Goal: Task Accomplishment & Management: Complete application form

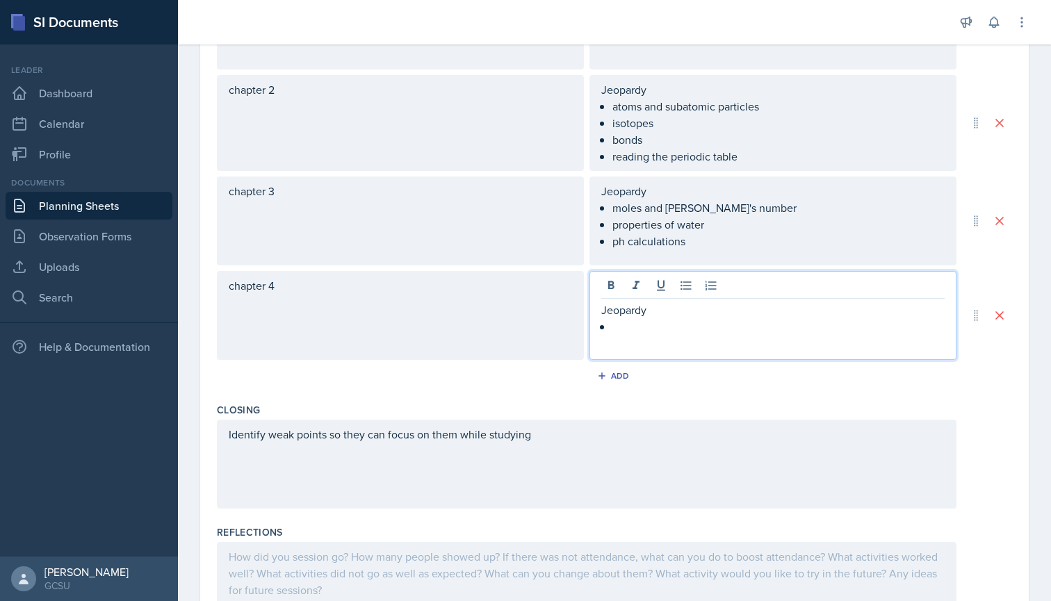
scroll to position [591, 0]
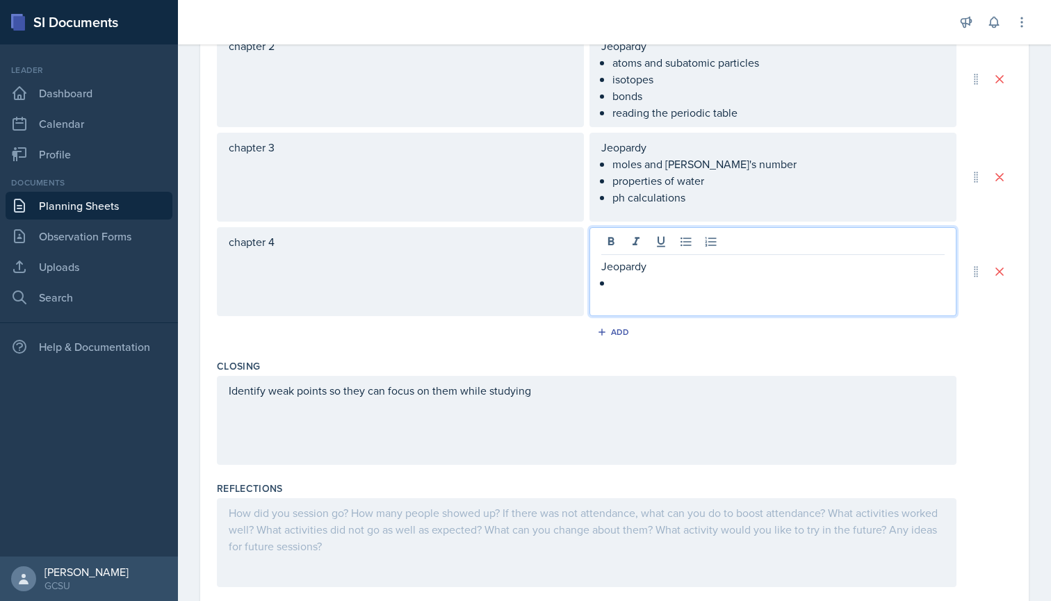
click at [576, 395] on div "Identify weak points so they can focus on them while studying" at bounding box center [586, 420] width 739 height 89
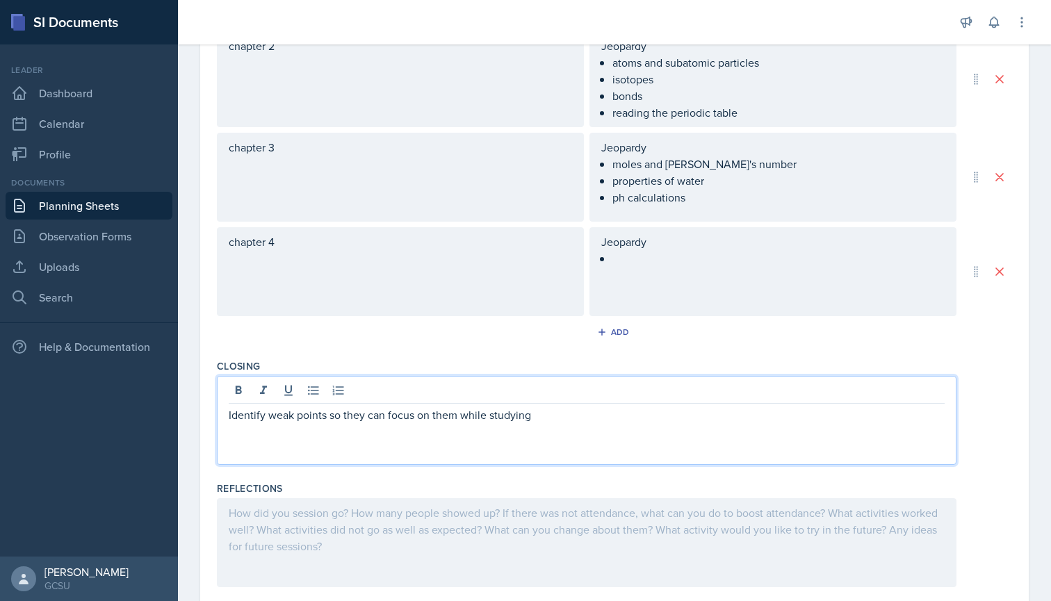
click at [554, 417] on p "Identify weak points so they can focus on them while studying" at bounding box center [587, 414] width 716 height 17
click at [306, 393] on button at bounding box center [313, 390] width 19 height 19
click at [279, 434] on p "emphasize snake mimicry experiment to know" at bounding box center [592, 431] width 705 height 17
click at [307, 430] on p "Emphasize snake mimicry experiment to know" at bounding box center [592, 431] width 705 height 17
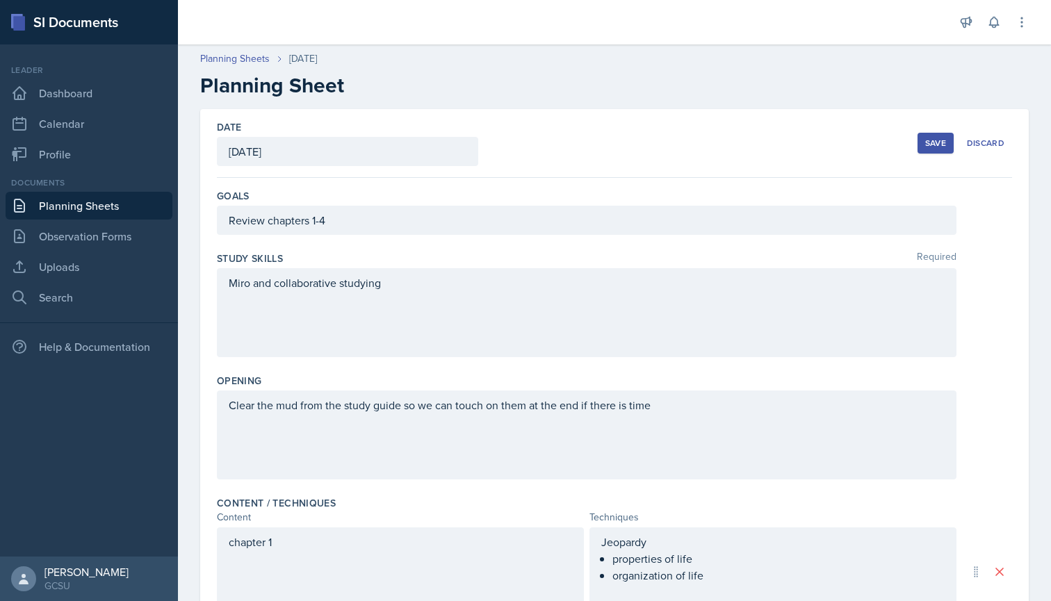
scroll to position [0, 0]
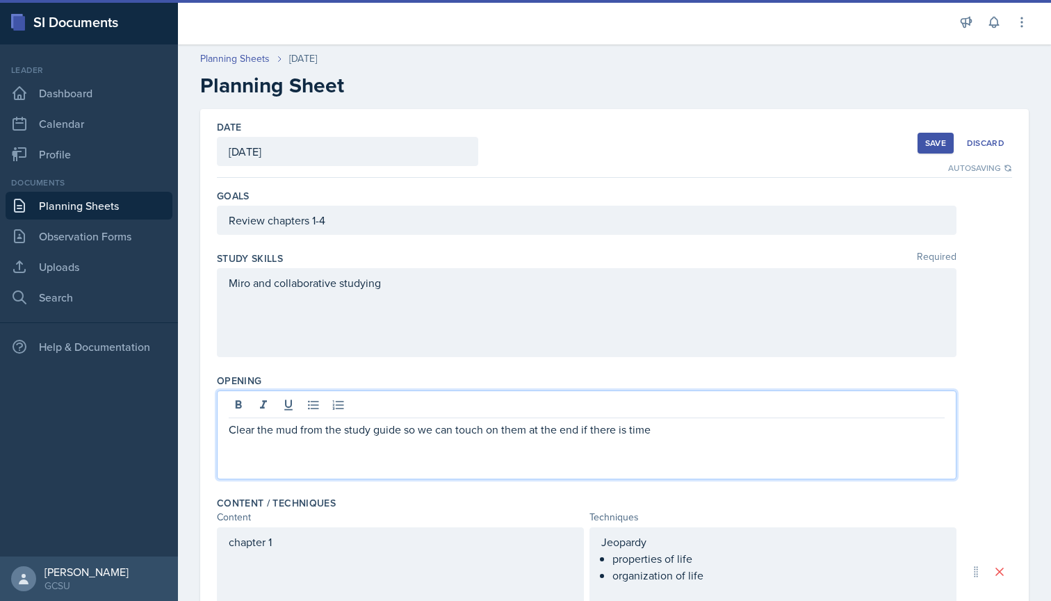
click at [297, 406] on div "Clear the mud from the study guide so we can touch on them at the end if there …" at bounding box center [586, 434] width 739 height 89
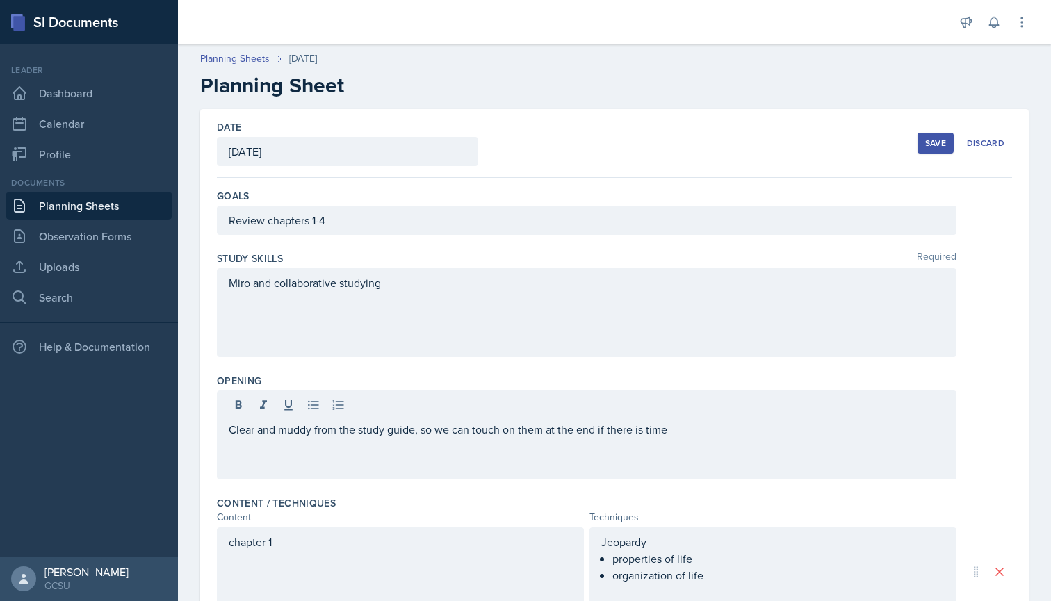
click at [732, 450] on div "Clear and muddy from the study guide, so we can touch on them at the end if the…" at bounding box center [586, 434] width 739 height 89
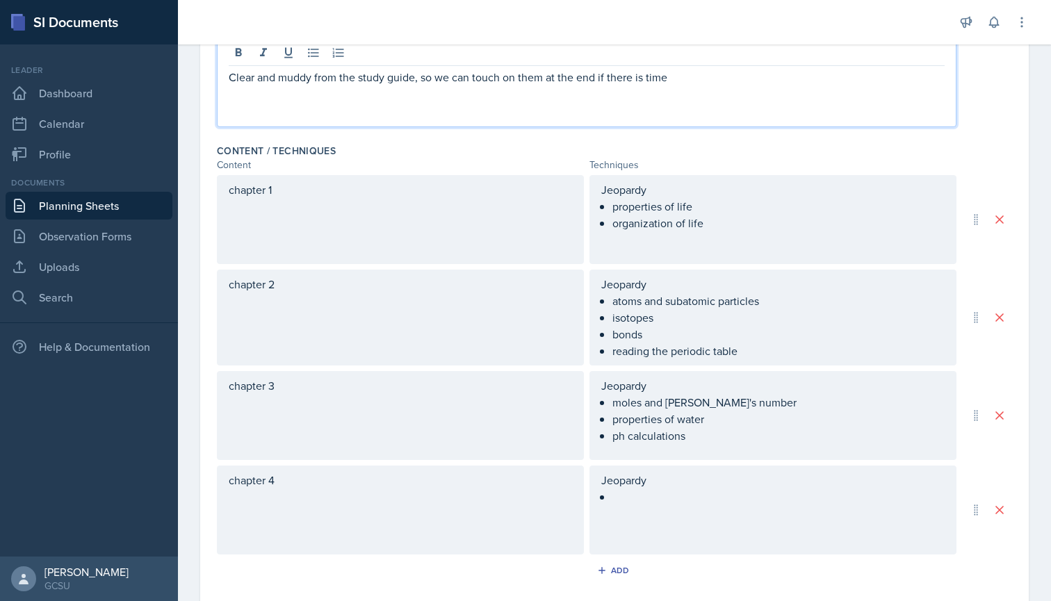
scroll to position [363, 0]
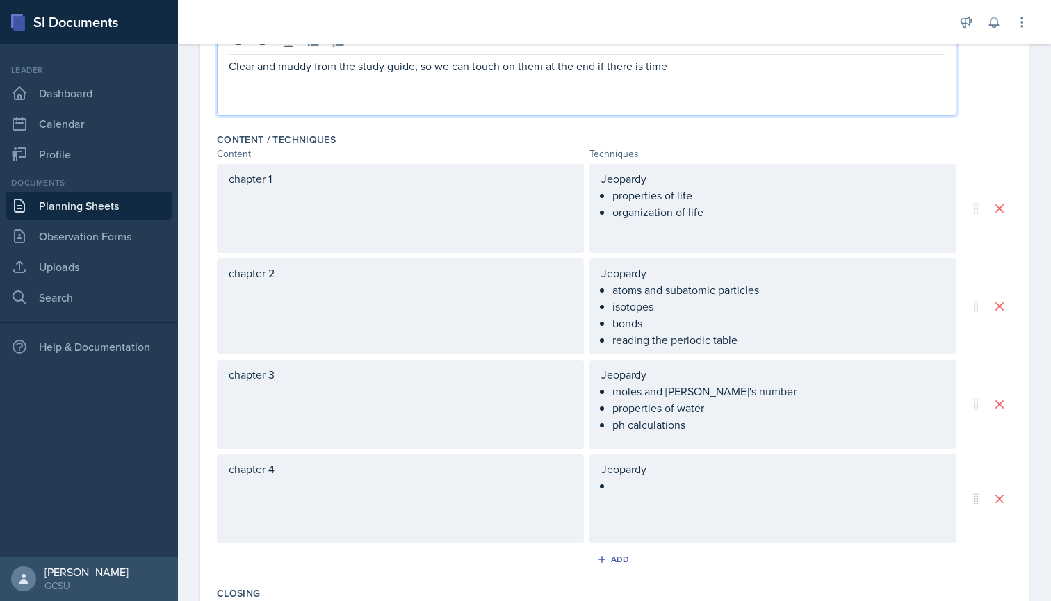
click at [635, 494] on div "Jeopardy" at bounding box center [772, 498] width 367 height 89
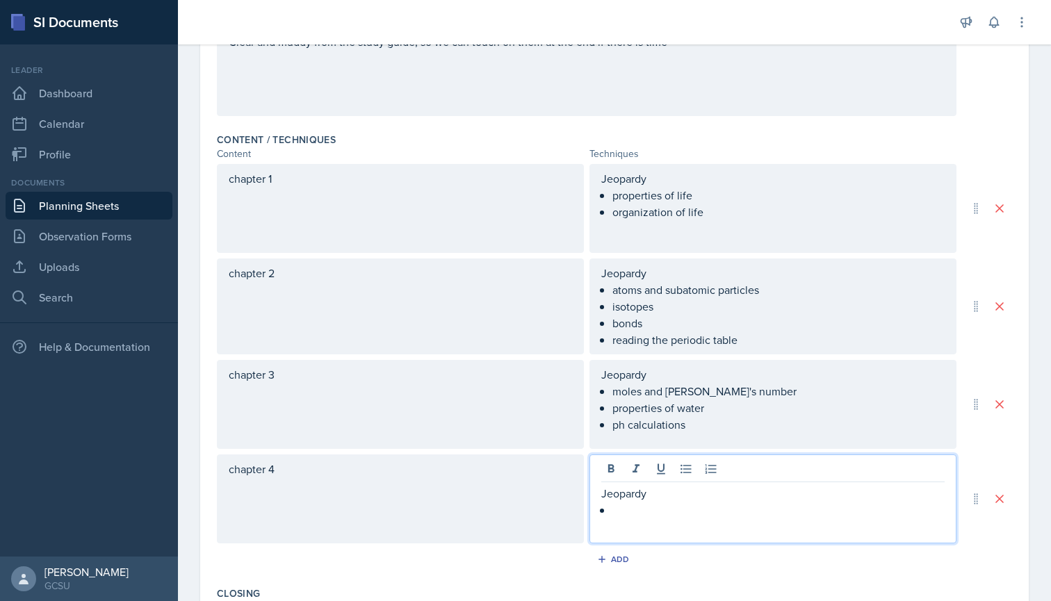
click at [618, 513] on p at bounding box center [778, 510] width 332 height 17
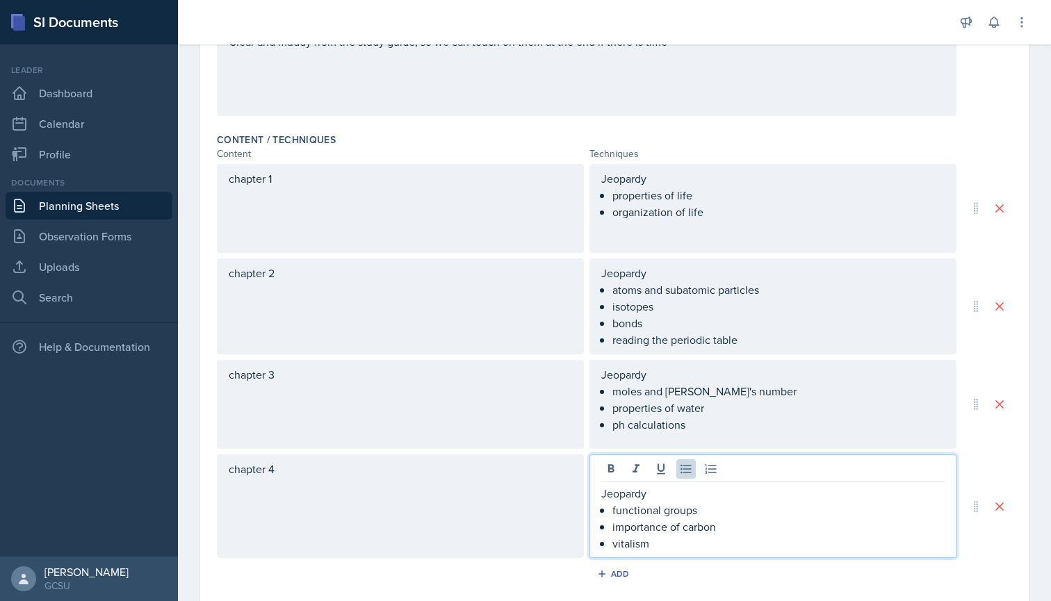
click at [432, 491] on div "chapter 4" at bounding box center [400, 506] width 367 height 104
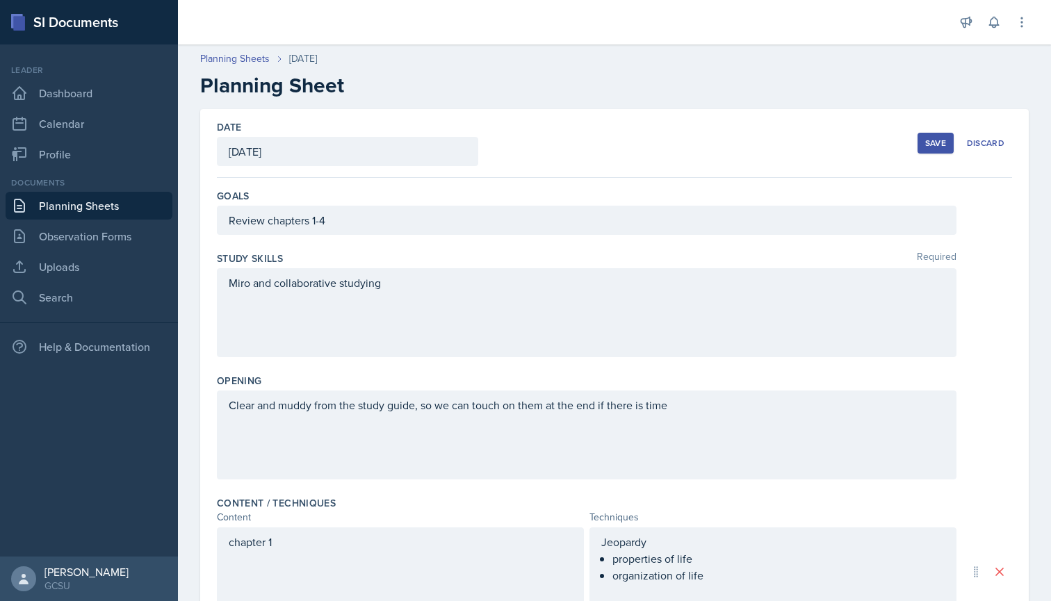
scroll to position [0, 0]
click at [942, 146] on div "Save" at bounding box center [935, 143] width 21 height 11
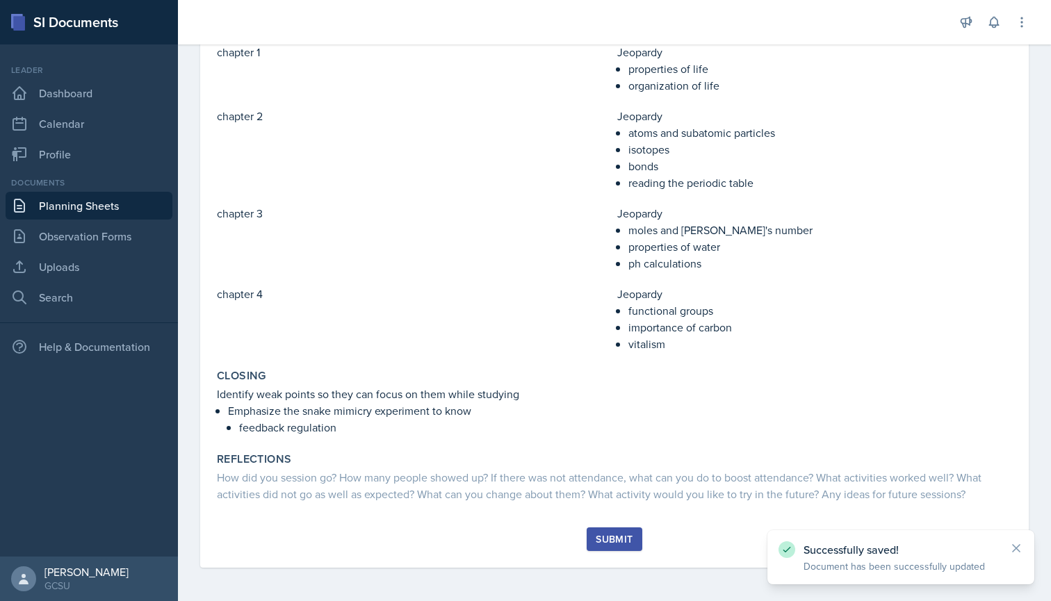
scroll to position [319, 0]
click at [602, 534] on div "Submit" at bounding box center [613, 539] width 37 height 11
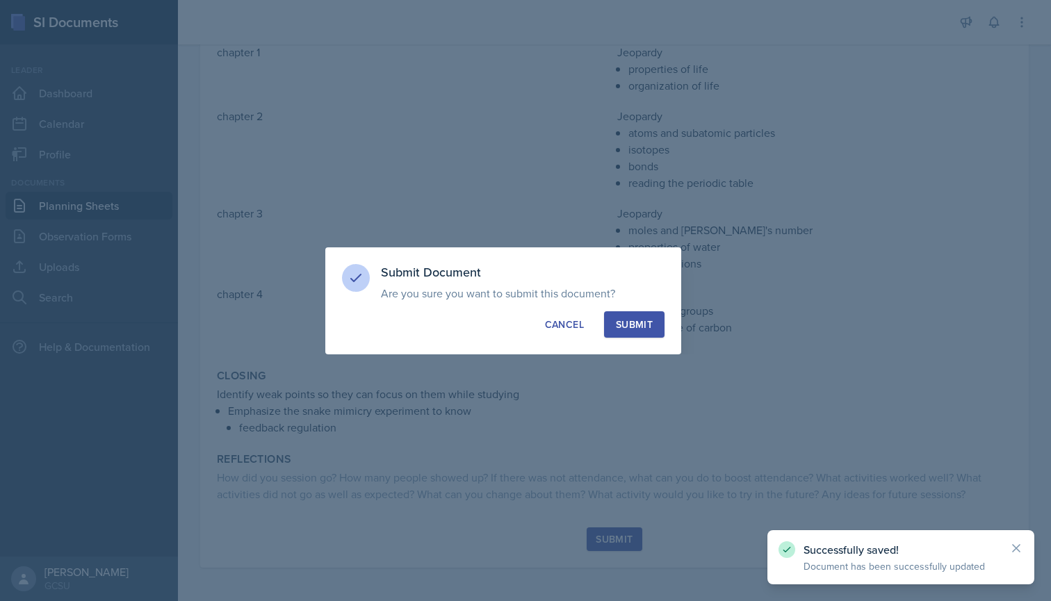
click at [633, 329] on div "Submit" at bounding box center [634, 325] width 37 height 14
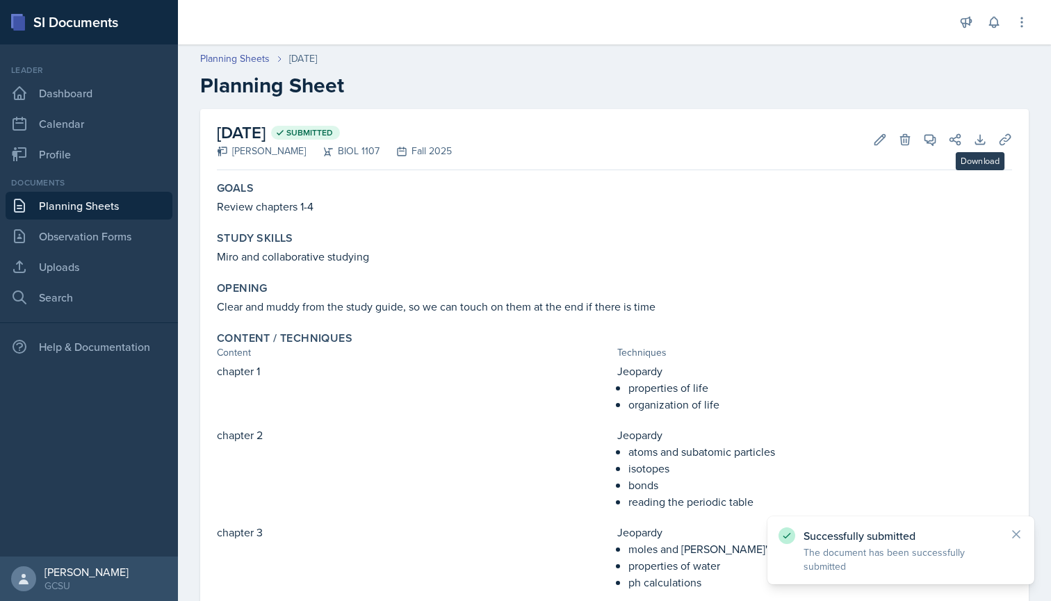
scroll to position [0, 0]
click at [1019, 531] on icon at bounding box center [1015, 534] width 7 height 7
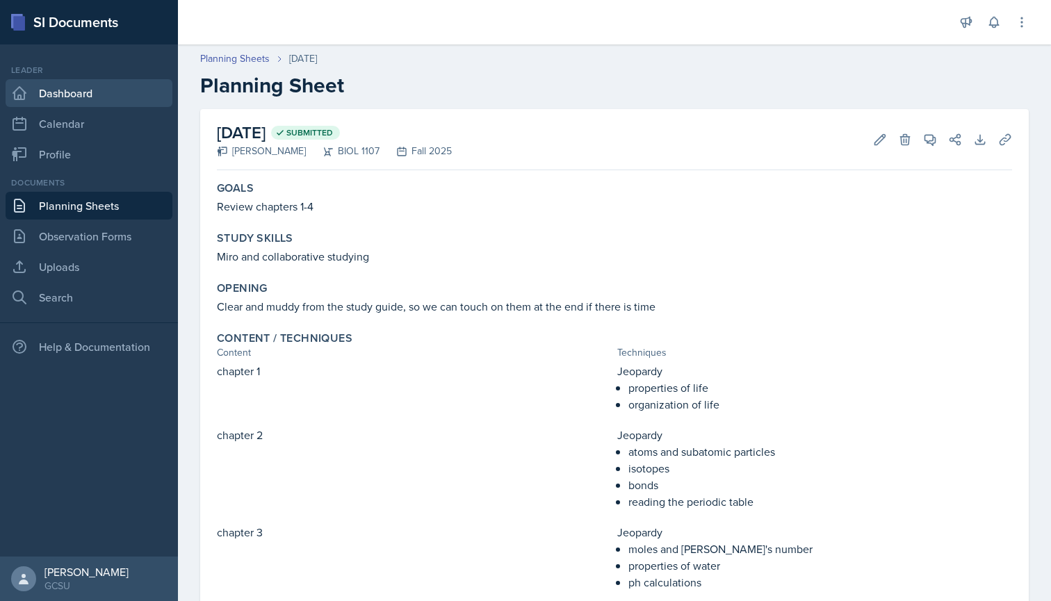
click at [108, 94] on link "Dashboard" at bounding box center [89, 93] width 167 height 28
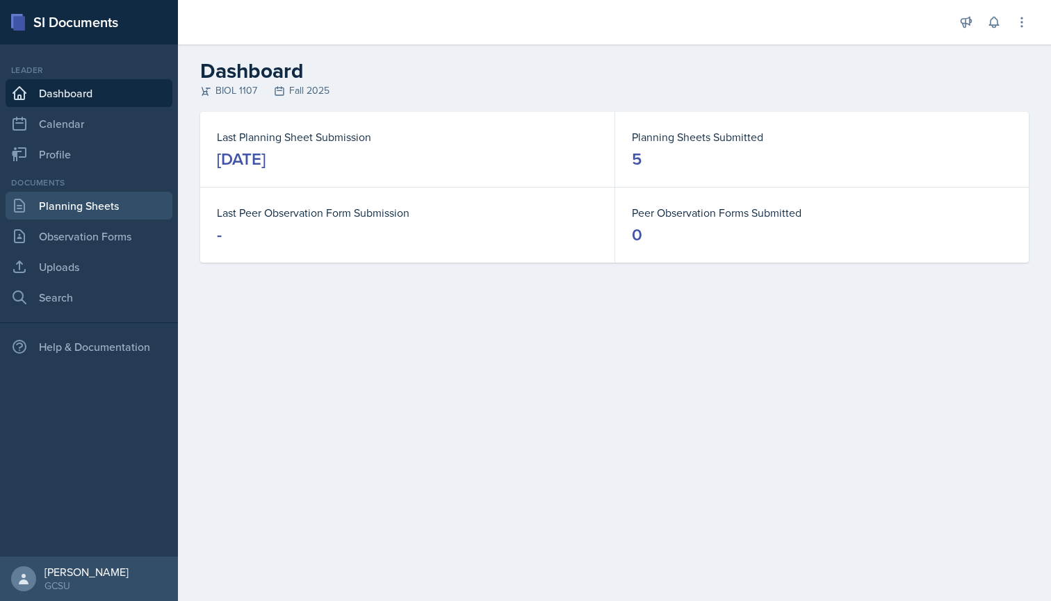
click at [113, 208] on link "Planning Sheets" at bounding box center [89, 206] width 167 height 28
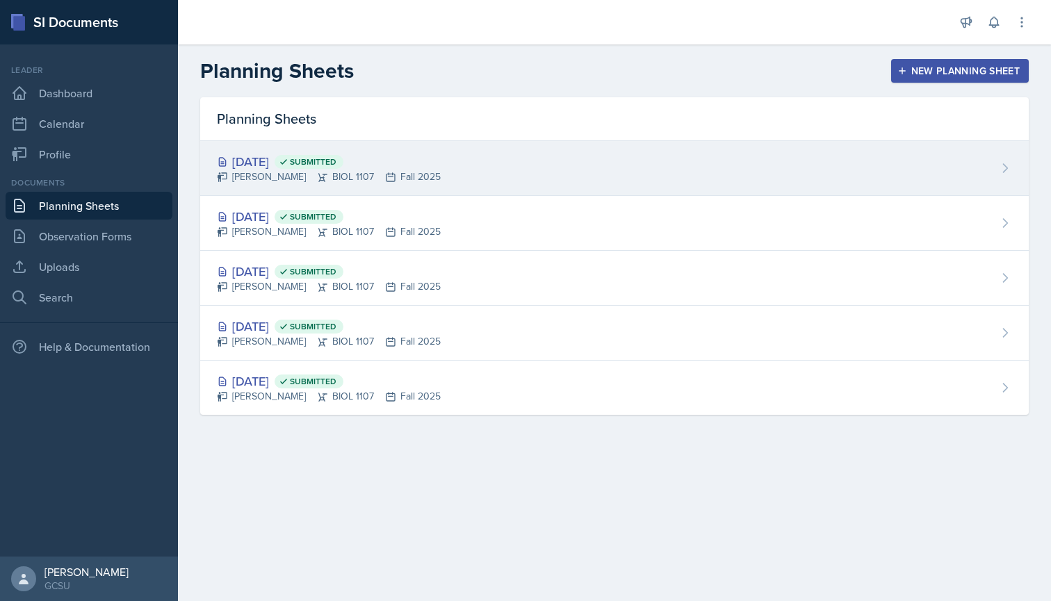
click at [287, 167] on div "[DATE] Submitted" at bounding box center [329, 161] width 224 height 19
